Goal: Task Accomplishment & Management: Complete application form

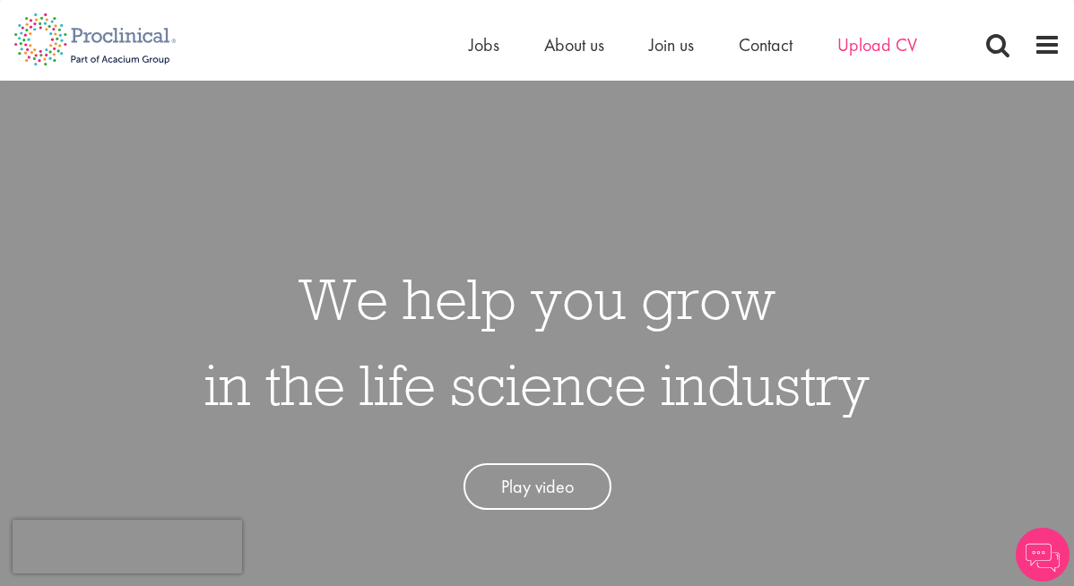
click at [877, 50] on span "Upload CV" at bounding box center [877, 44] width 80 height 23
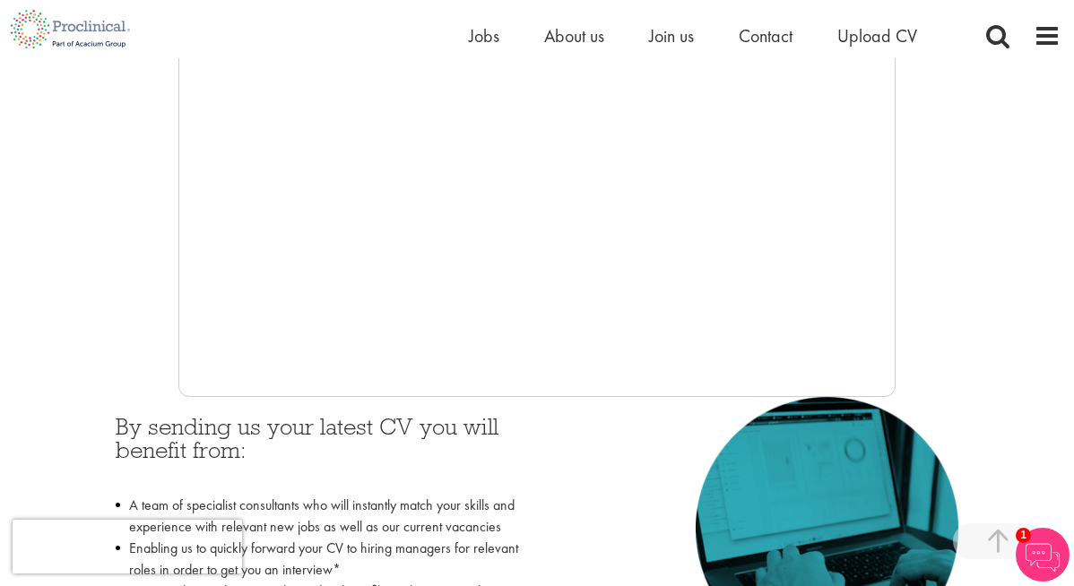
scroll to position [505, 0]
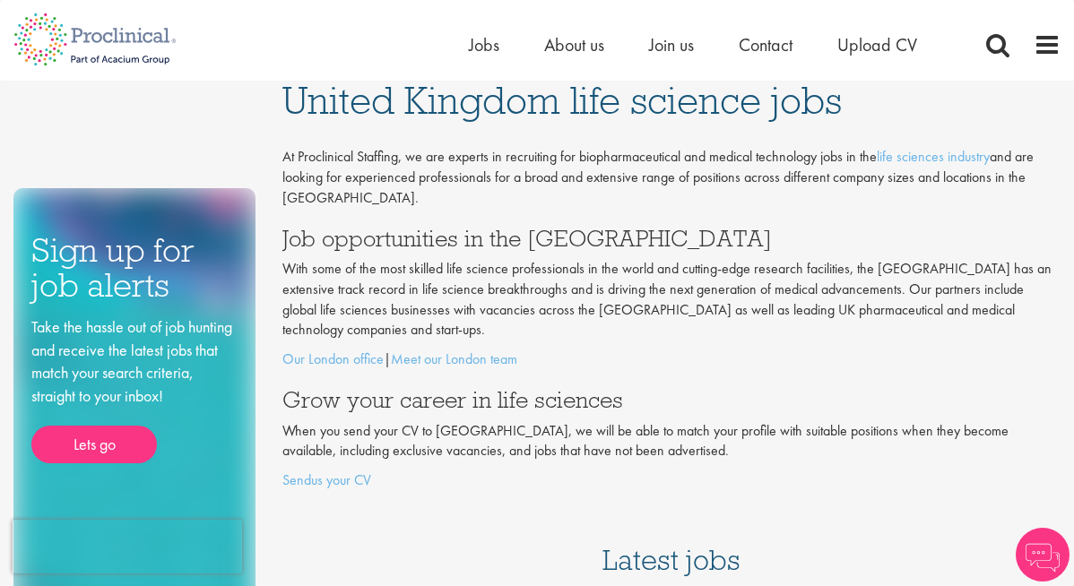
click at [314, 470] on p "Sendus your CV" at bounding box center [671, 480] width 779 height 21
click at [333, 470] on link "Sendus your CV" at bounding box center [326, 479] width 89 height 19
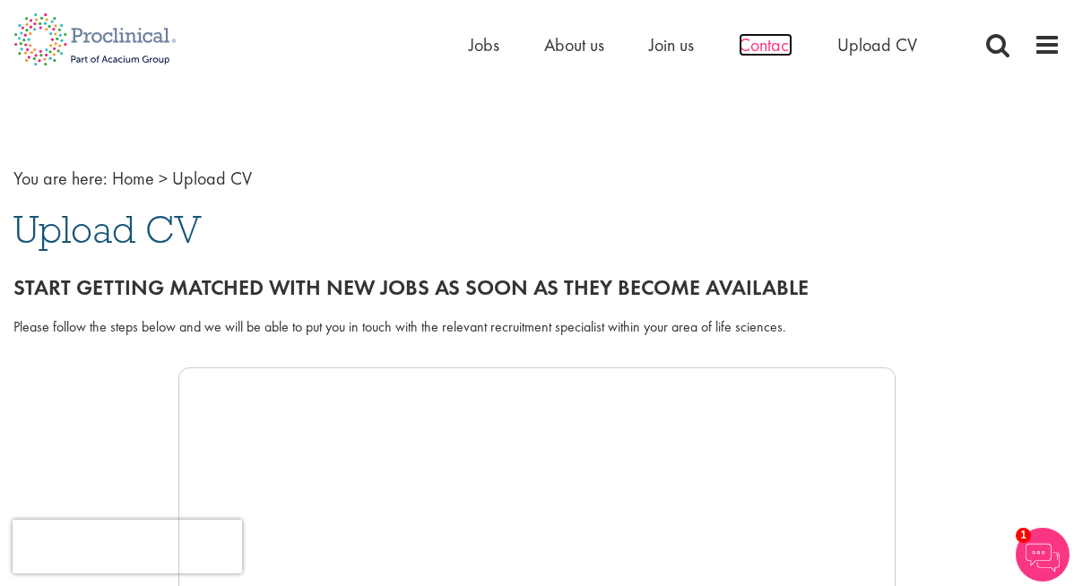
click at [751, 54] on span "Contact" at bounding box center [765, 44] width 54 height 23
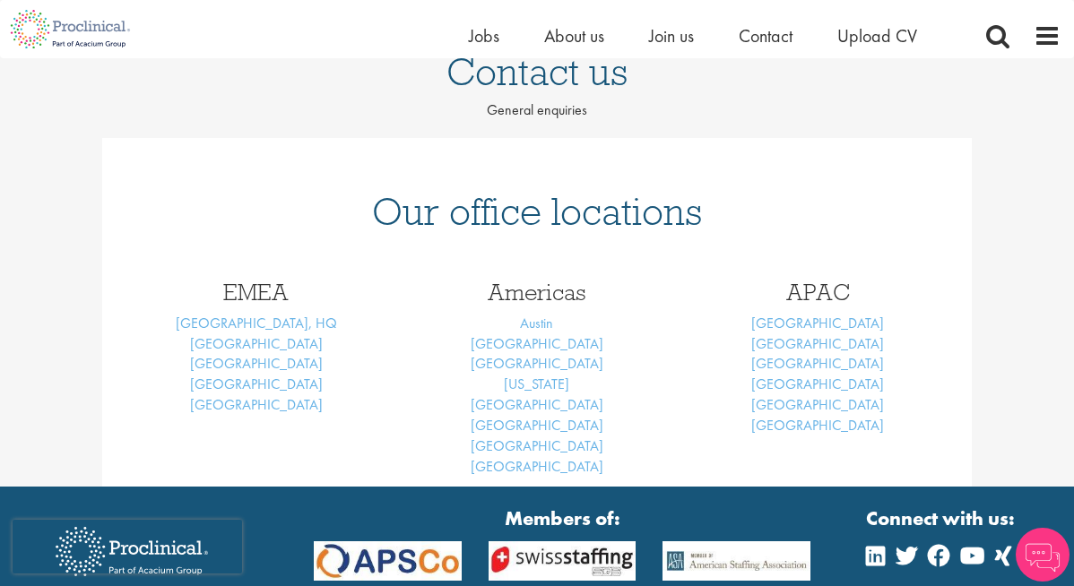
scroll to position [177, 0]
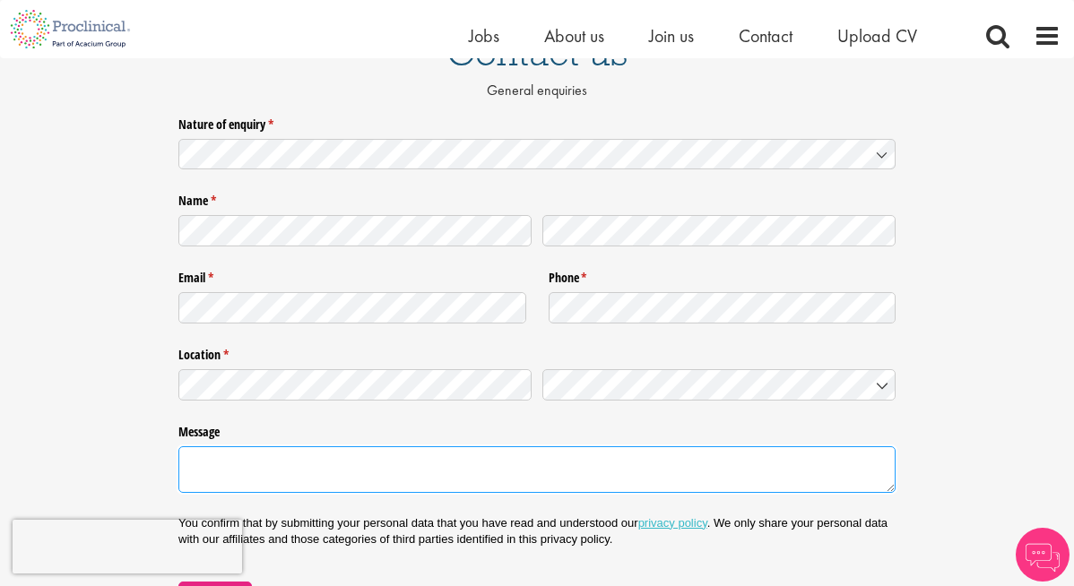
click at [254, 486] on textarea "Message" at bounding box center [536, 469] width 717 height 47
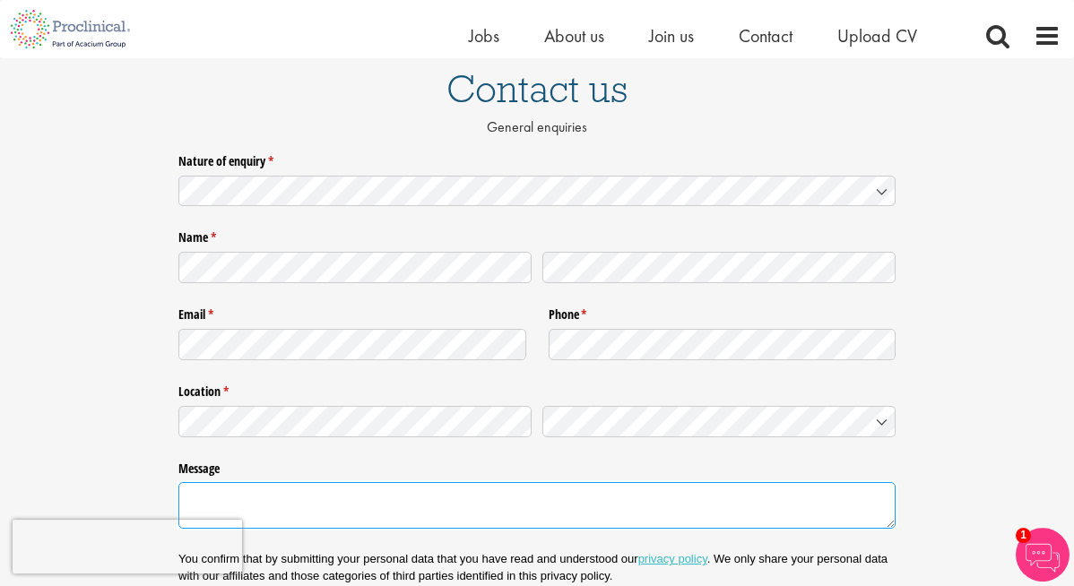
scroll to position [139, 0]
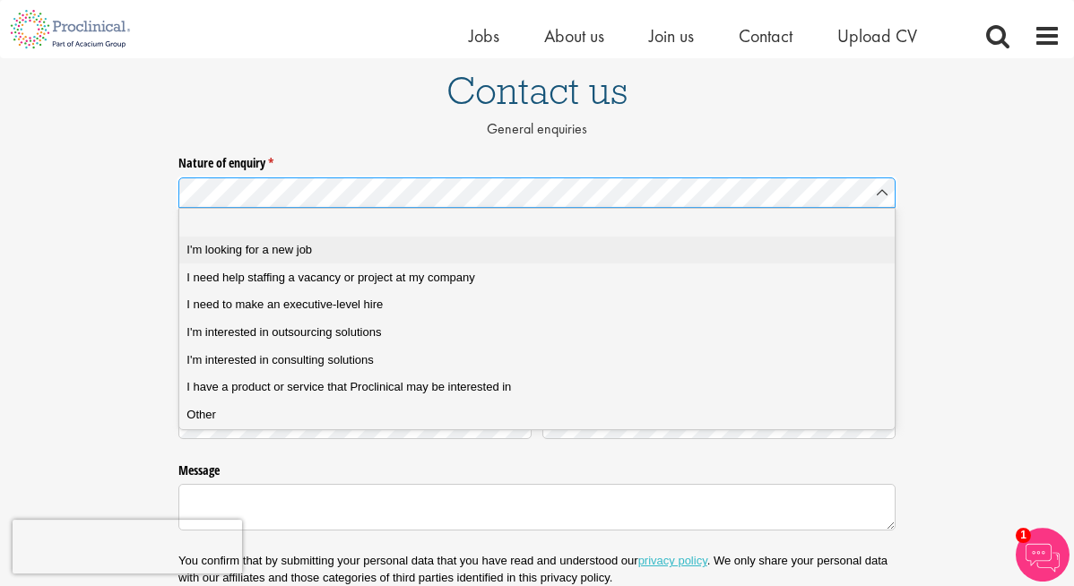
click at [271, 250] on span "I'm looking for a new job" at bounding box center [248, 250] width 125 height 16
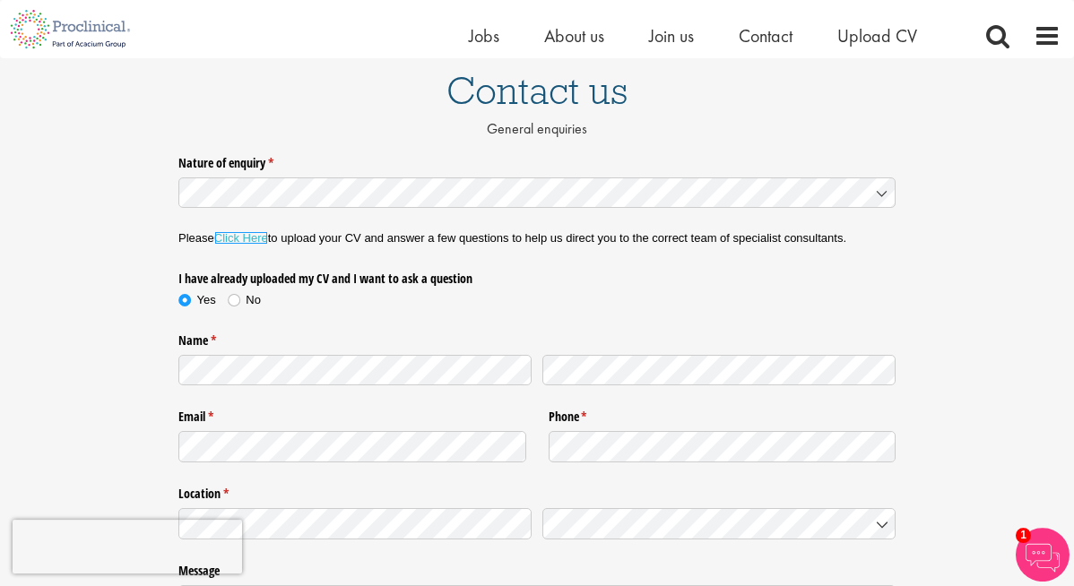
click at [262, 239] on link "Click Here" at bounding box center [241, 237] width 54 height 13
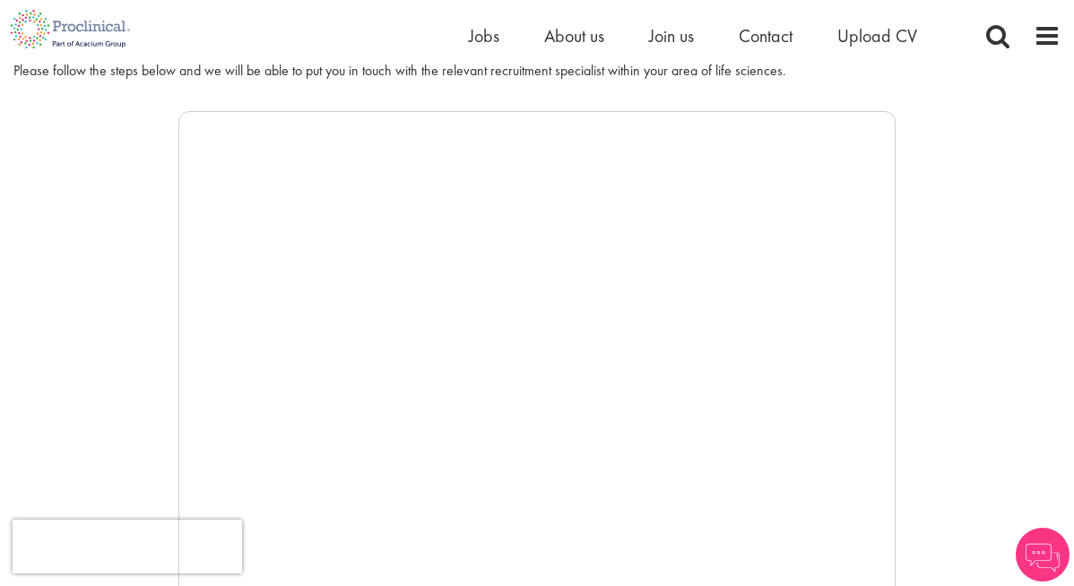
scroll to position [262, 0]
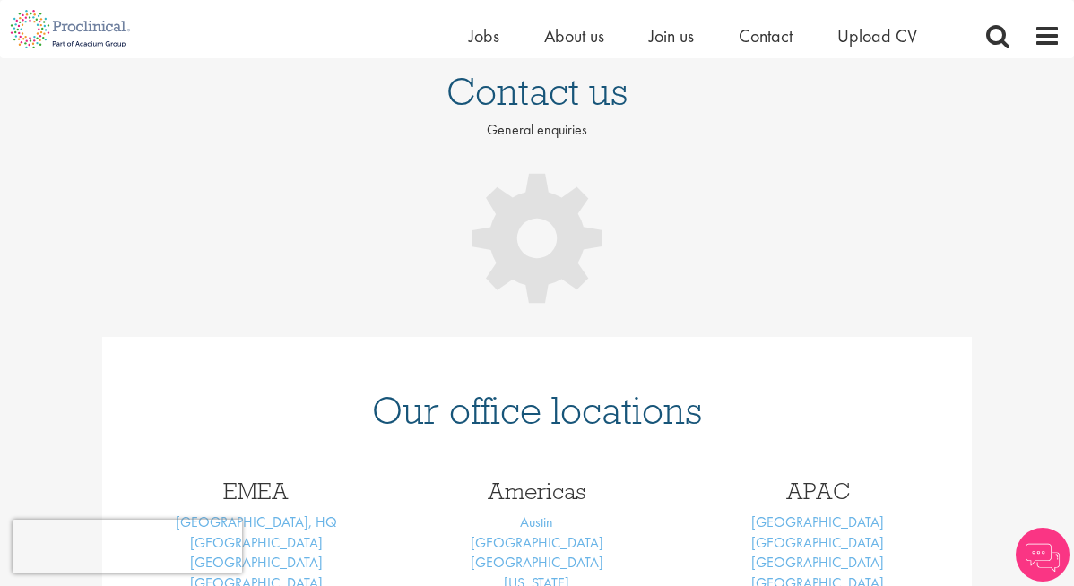
scroll to position [138, 0]
click at [283, 528] on link "[GEOGRAPHIC_DATA], HQ" at bounding box center [256, 522] width 161 height 19
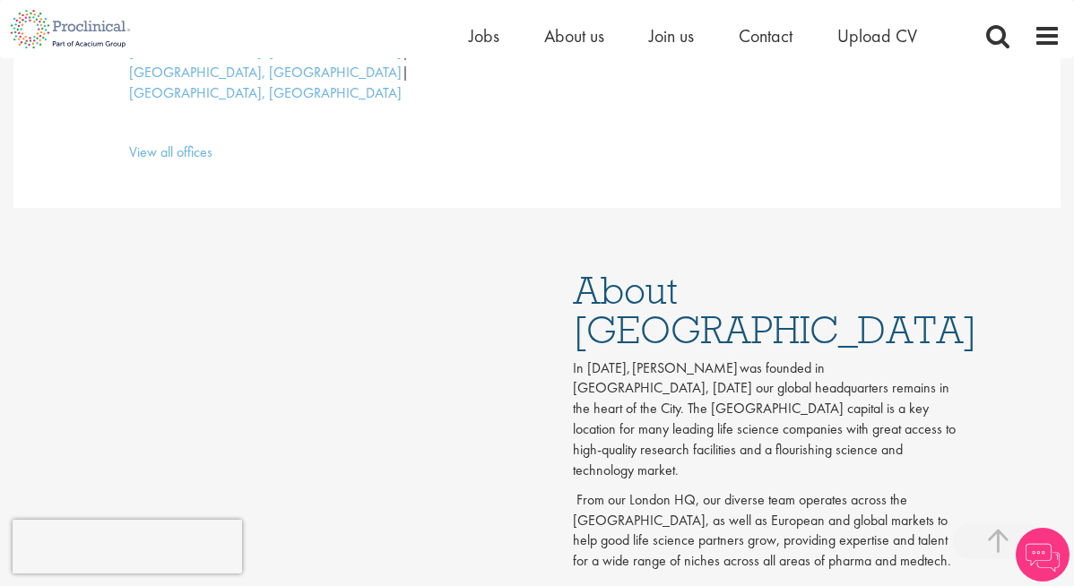
scroll to position [724, 0]
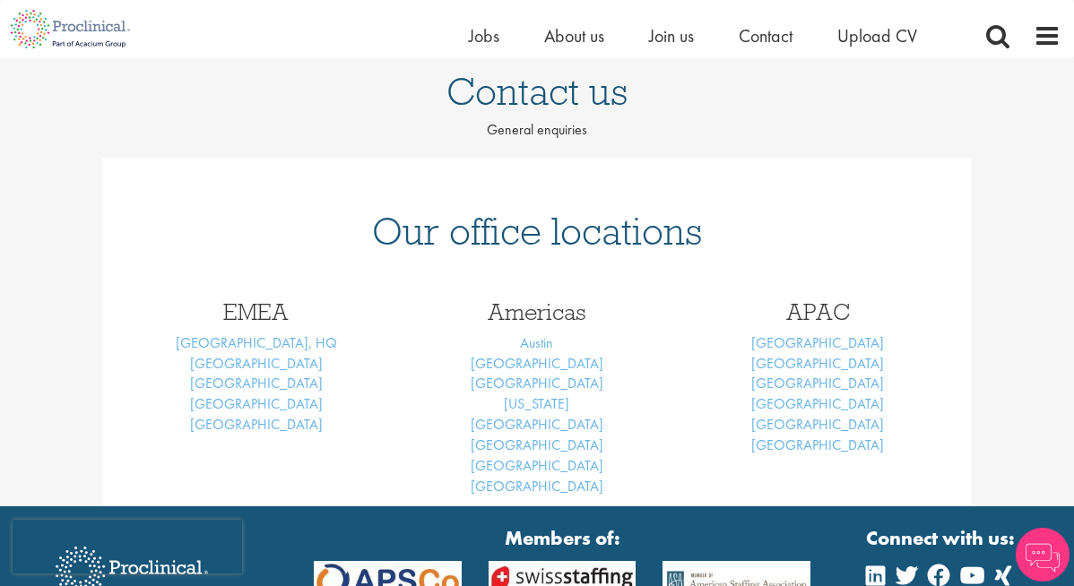
scroll to position [138, 0]
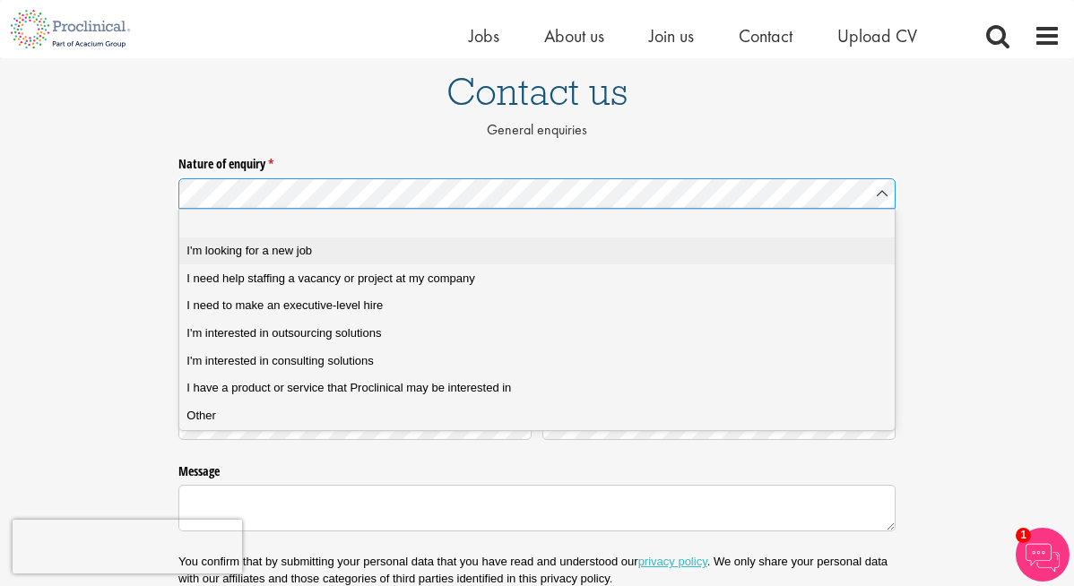
click at [274, 253] on span "I'm looking for a new job" at bounding box center [248, 251] width 125 height 16
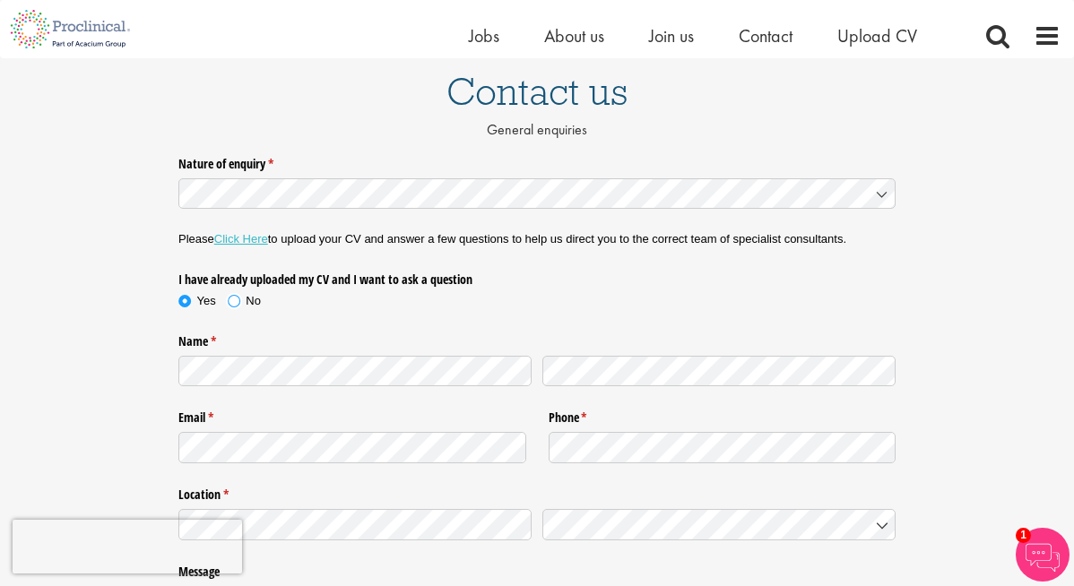
click at [236, 306] on span at bounding box center [234, 301] width 18 height 18
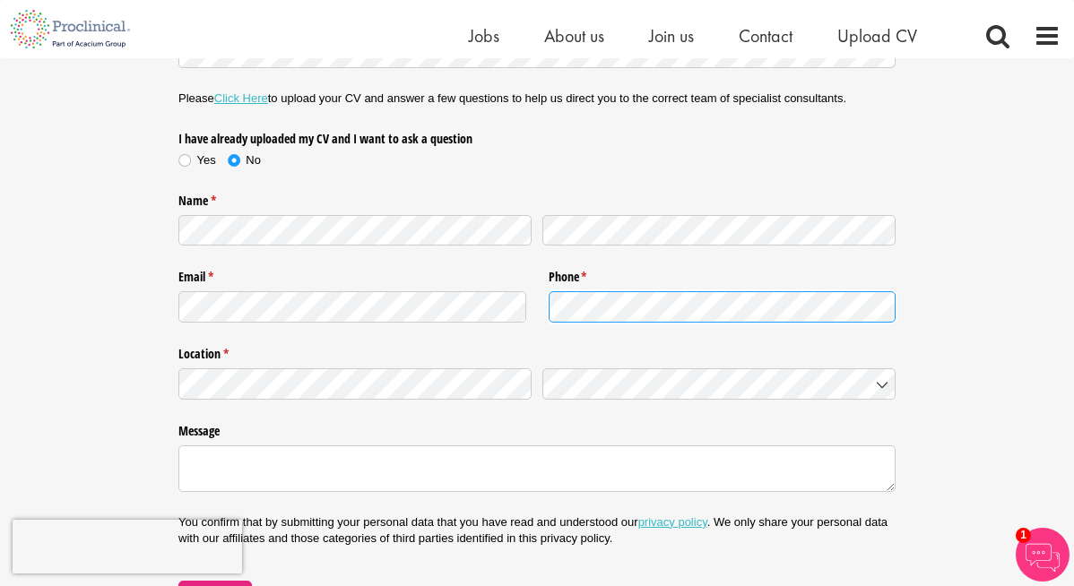
scroll to position [302, 0]
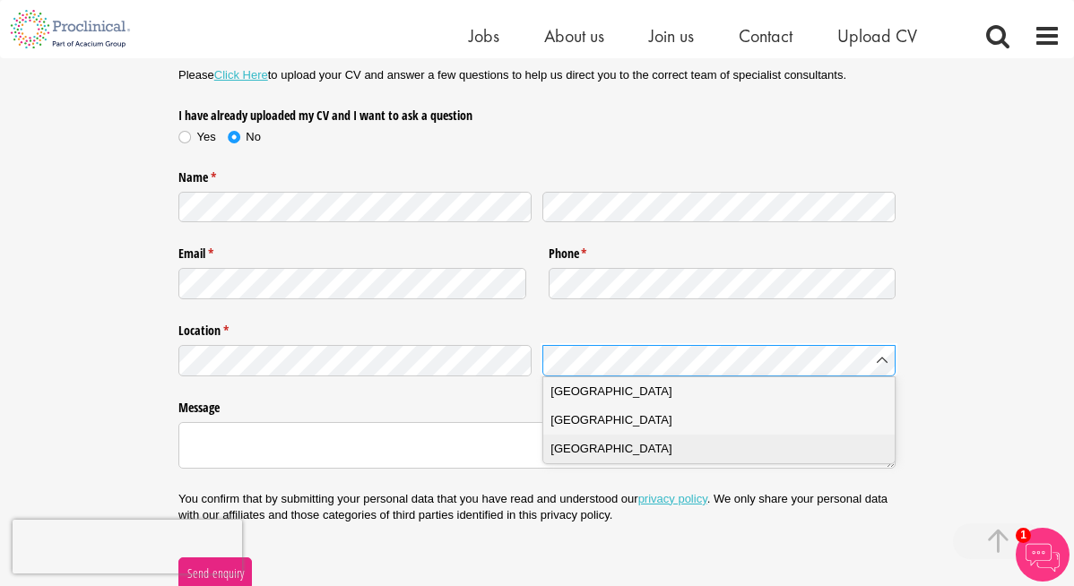
click at [596, 452] on span "[GEOGRAPHIC_DATA]" at bounding box center [610, 449] width 121 height 18
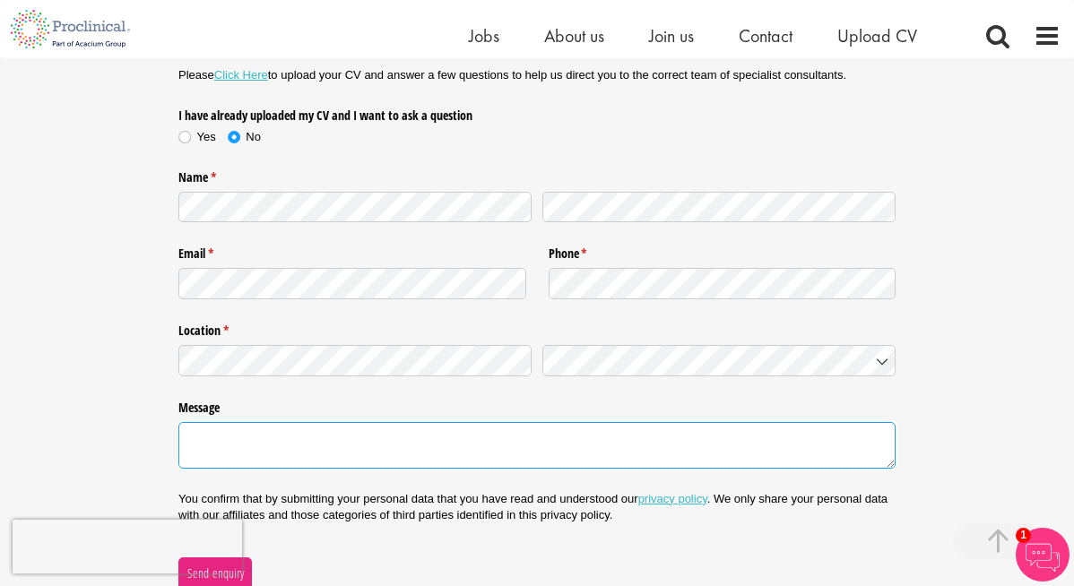
click at [272, 441] on textarea "Message" at bounding box center [536, 445] width 717 height 47
paste textarea "Hello, My name is [PERSON_NAME] [PERSON_NAME], I am a bilingual medical doctor …"
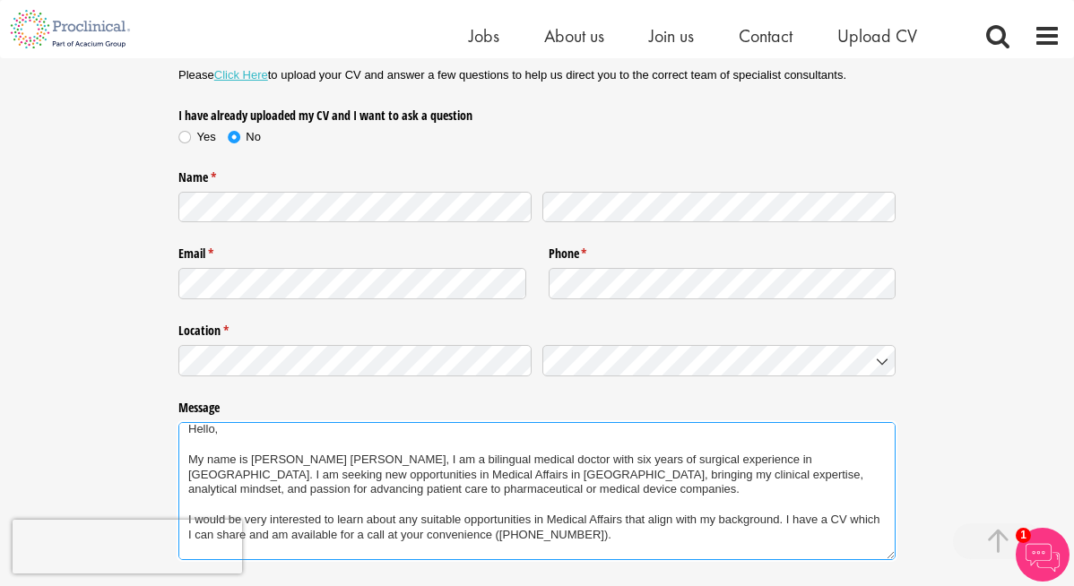
scroll to position [0, 0]
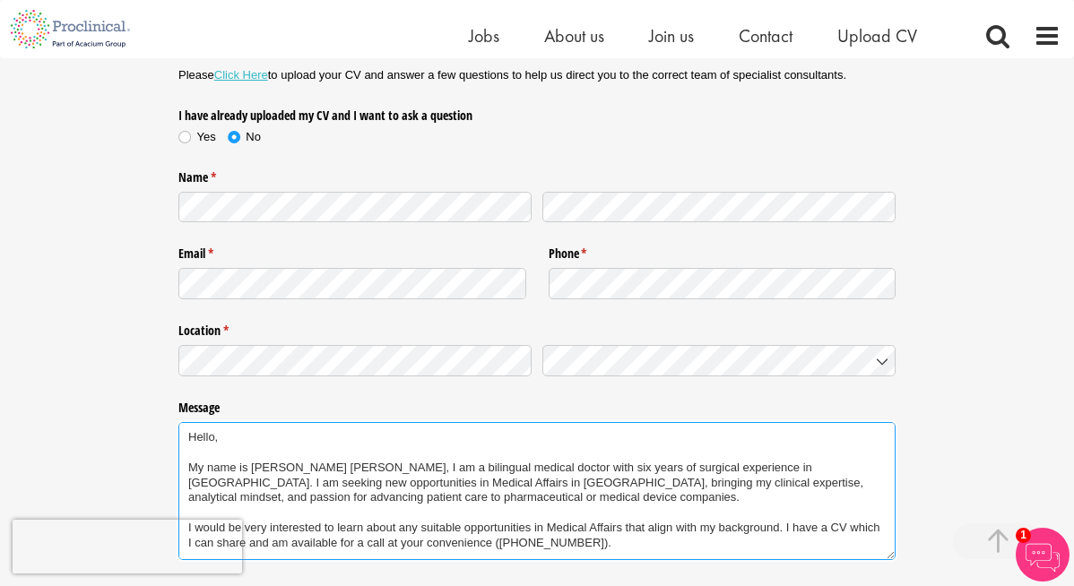
click at [441, 500] on textarea "Hello, My name is Thuy Vy PHAM, I am a bilingual medical doctor with six years …" at bounding box center [536, 491] width 717 height 138
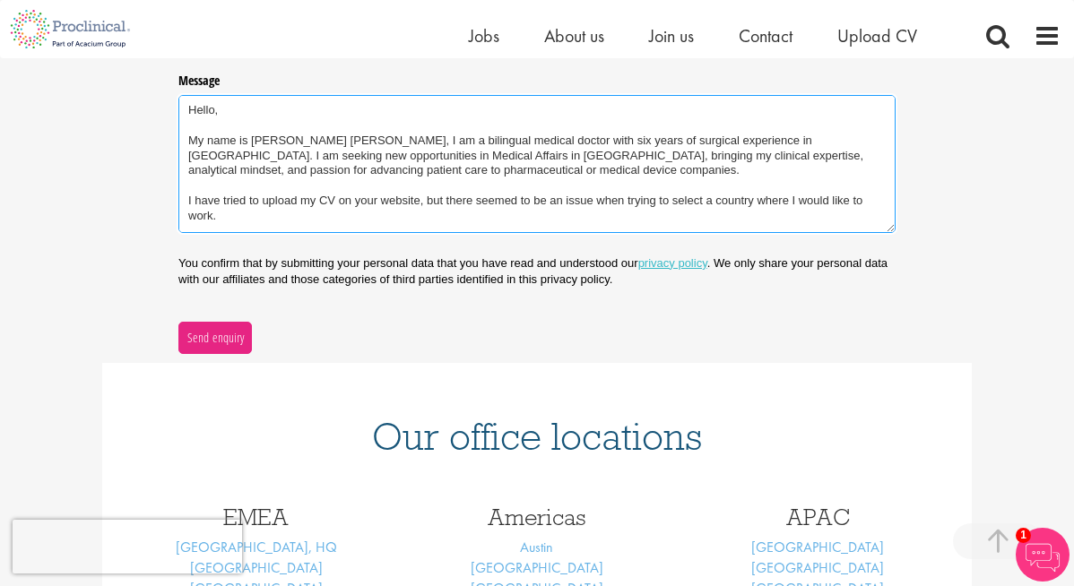
scroll to position [634, 0]
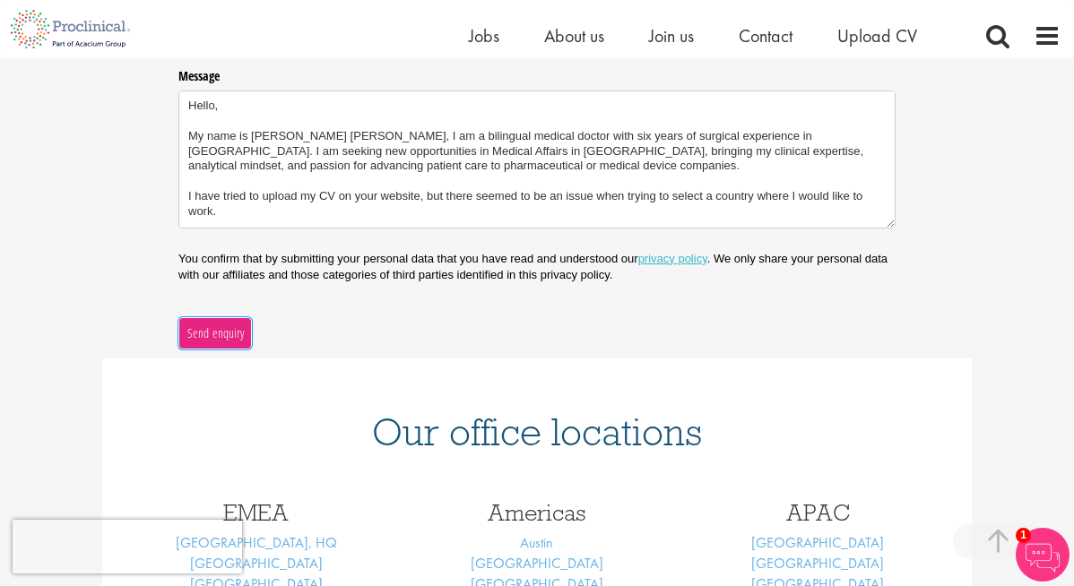
click at [227, 328] on span "Send enquiry" at bounding box center [215, 333] width 58 height 20
type textarea "Hello, My name is Thuy Vy PHAM, I am a bilingual medical doctor with six years …"
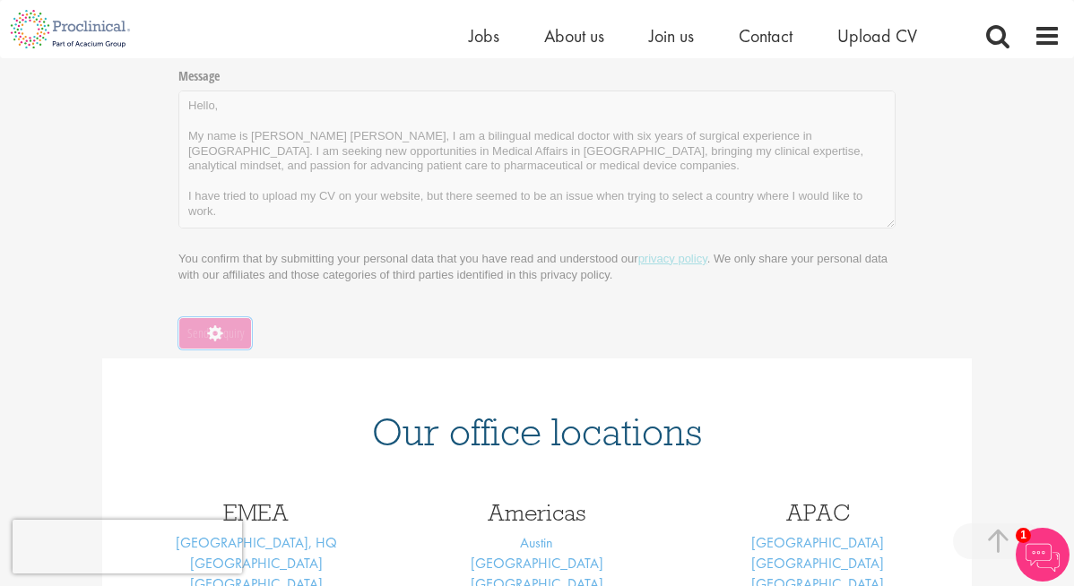
scroll to position [304, 0]
